Goal: Navigation & Orientation: Find specific page/section

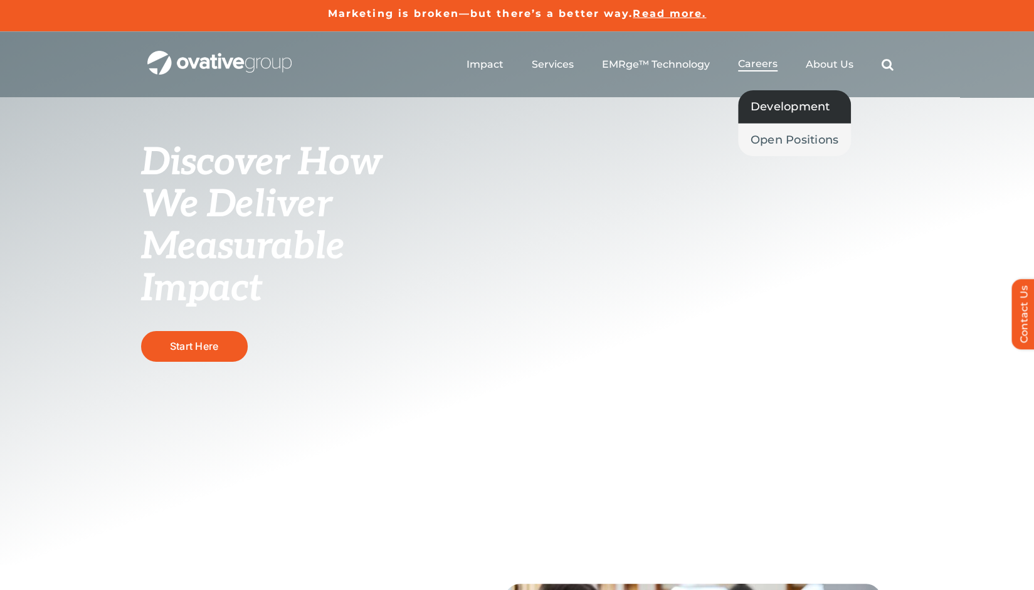
click at [769, 106] on span "Development" at bounding box center [791, 107] width 80 height 18
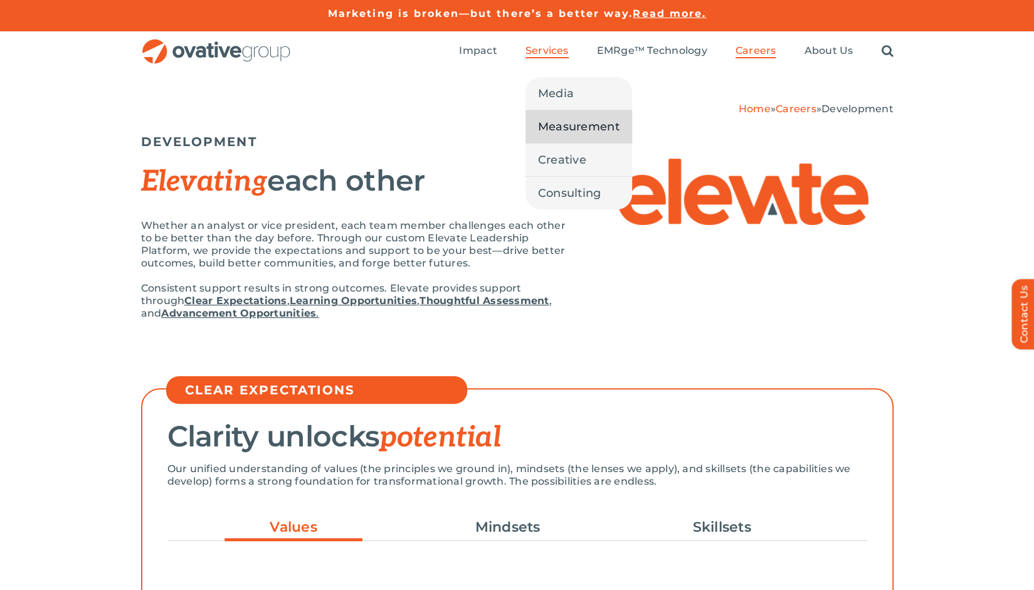
click at [560, 122] on span "Measurement" at bounding box center [579, 127] width 82 height 18
